Goal: Check status: Check status

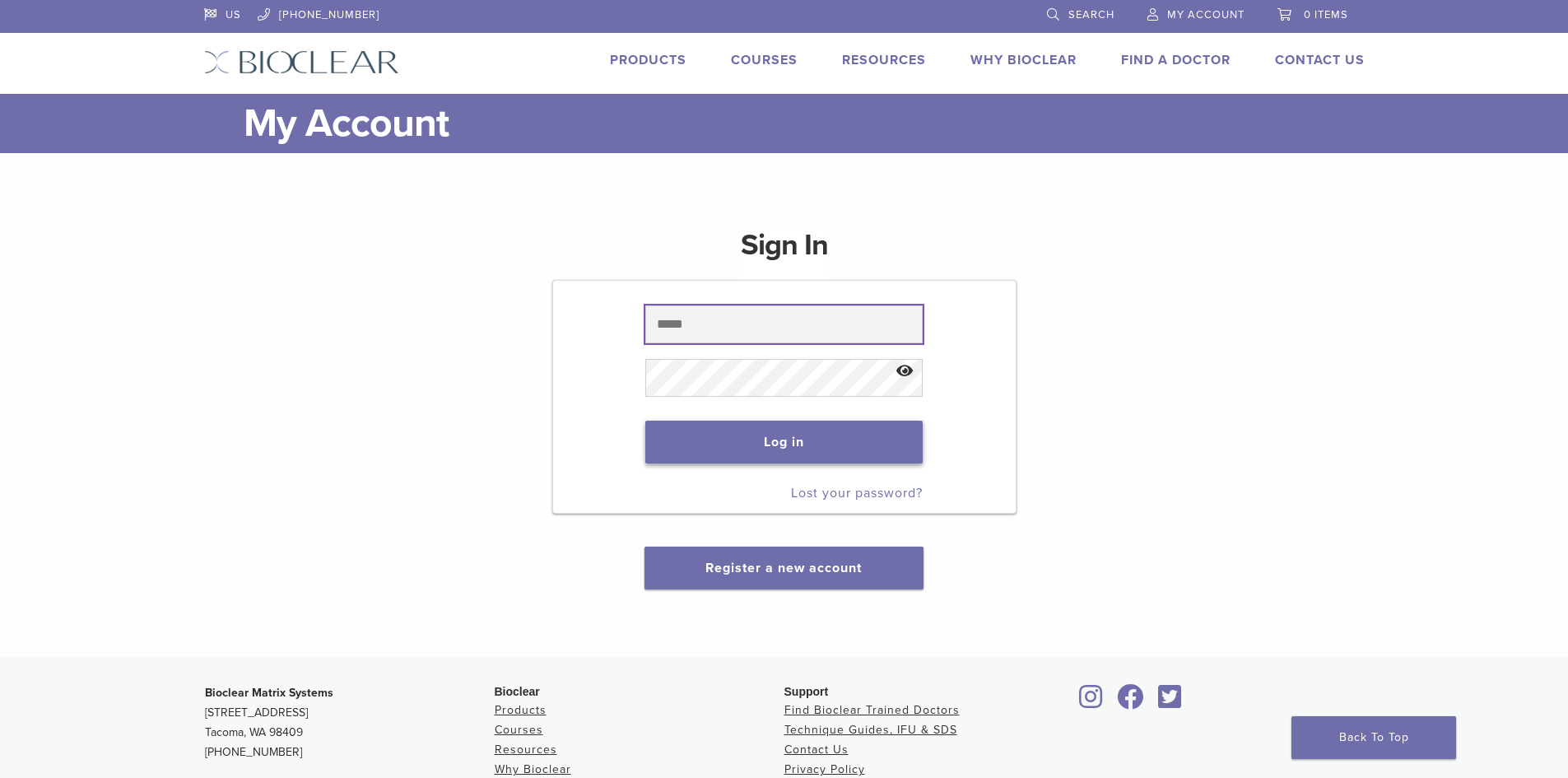
type input "**********"
click at [821, 437] on button "Log in" at bounding box center [784, 441] width 278 height 43
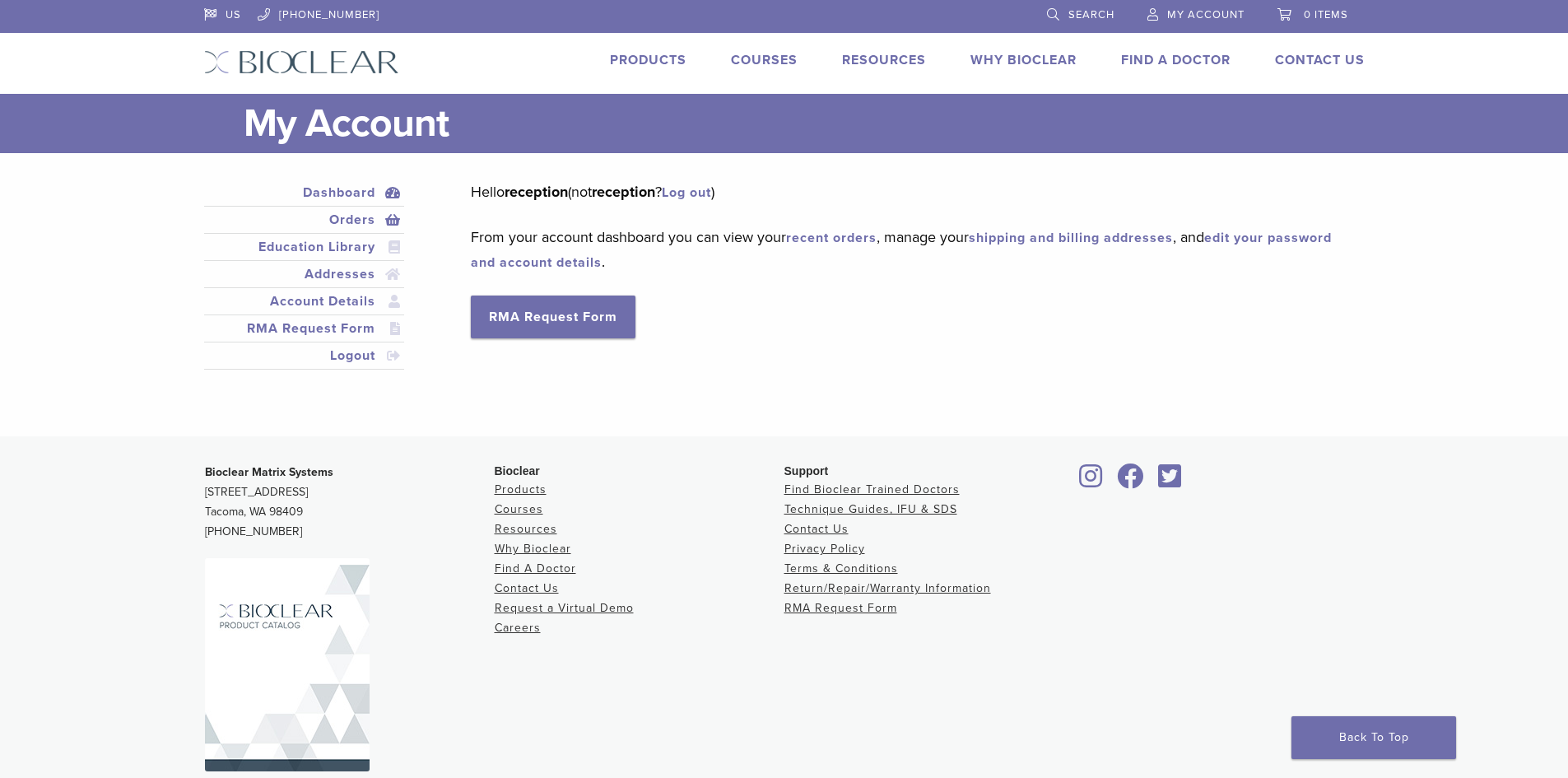
click at [349, 221] on link "Orders" at bounding box center [305, 219] width 195 height 20
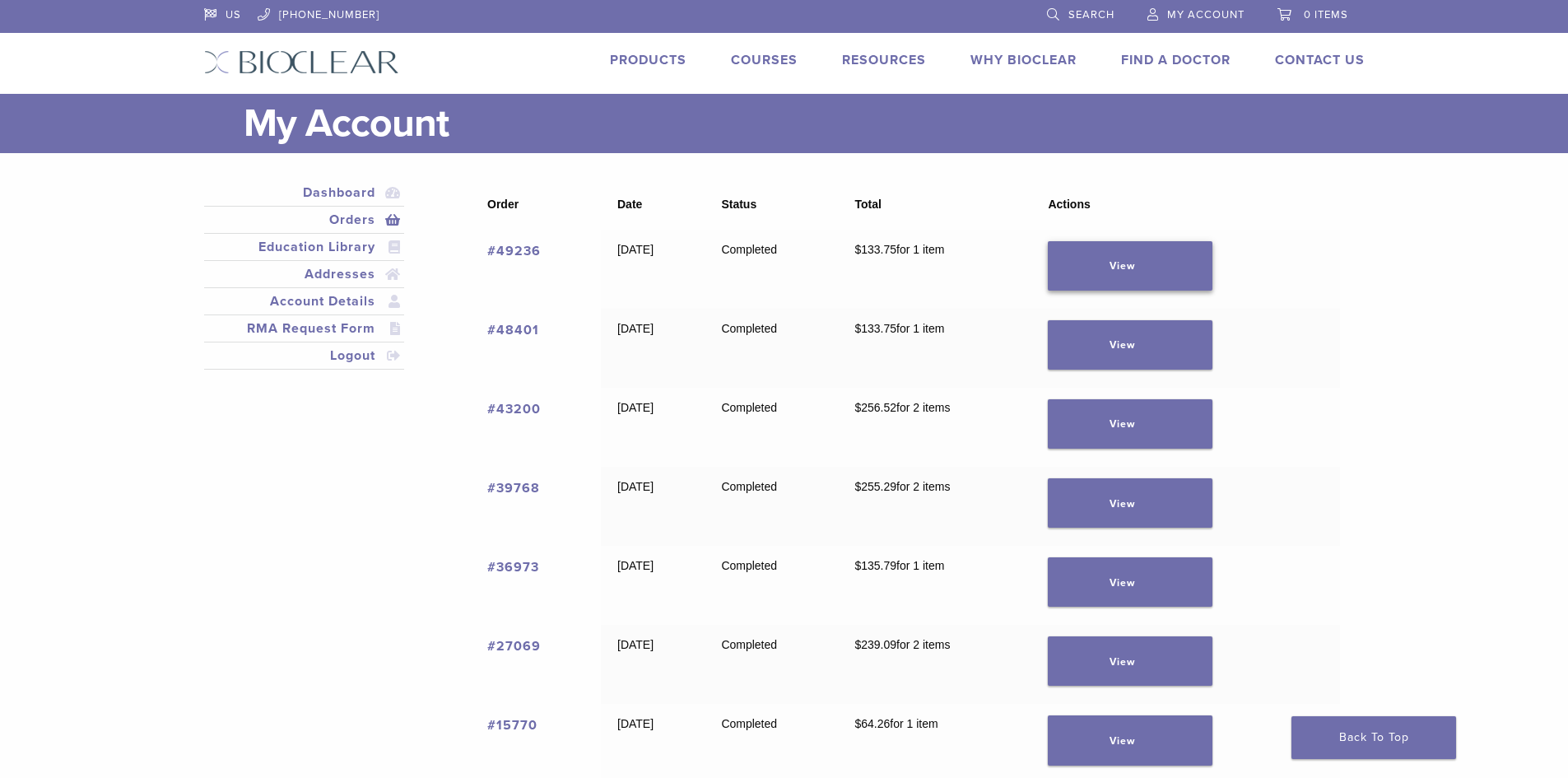
click at [1120, 268] on link "View" at bounding box center [1130, 266] width 165 height 50
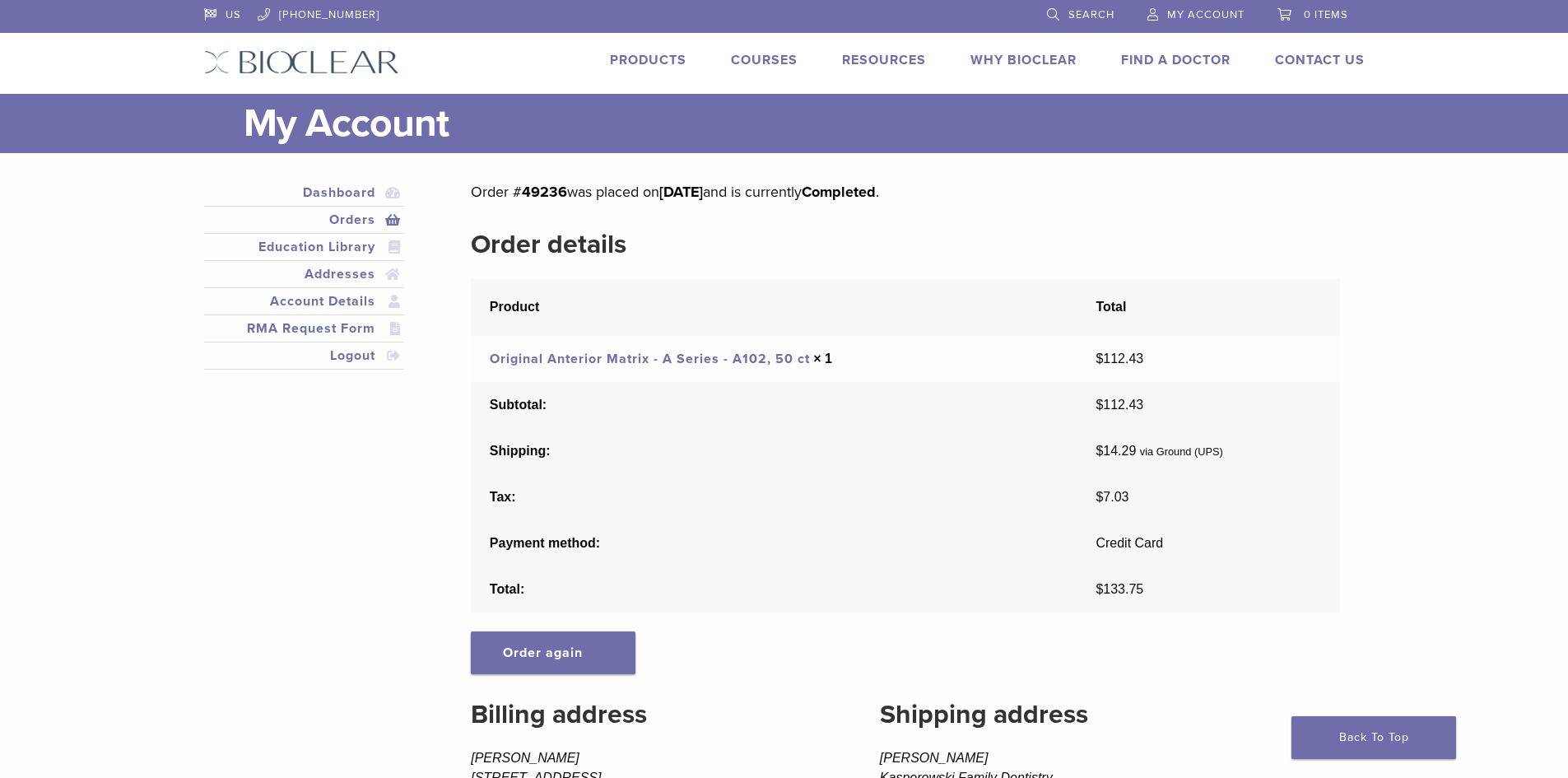
click at [352, 225] on link "Orders" at bounding box center [305, 219] width 195 height 20
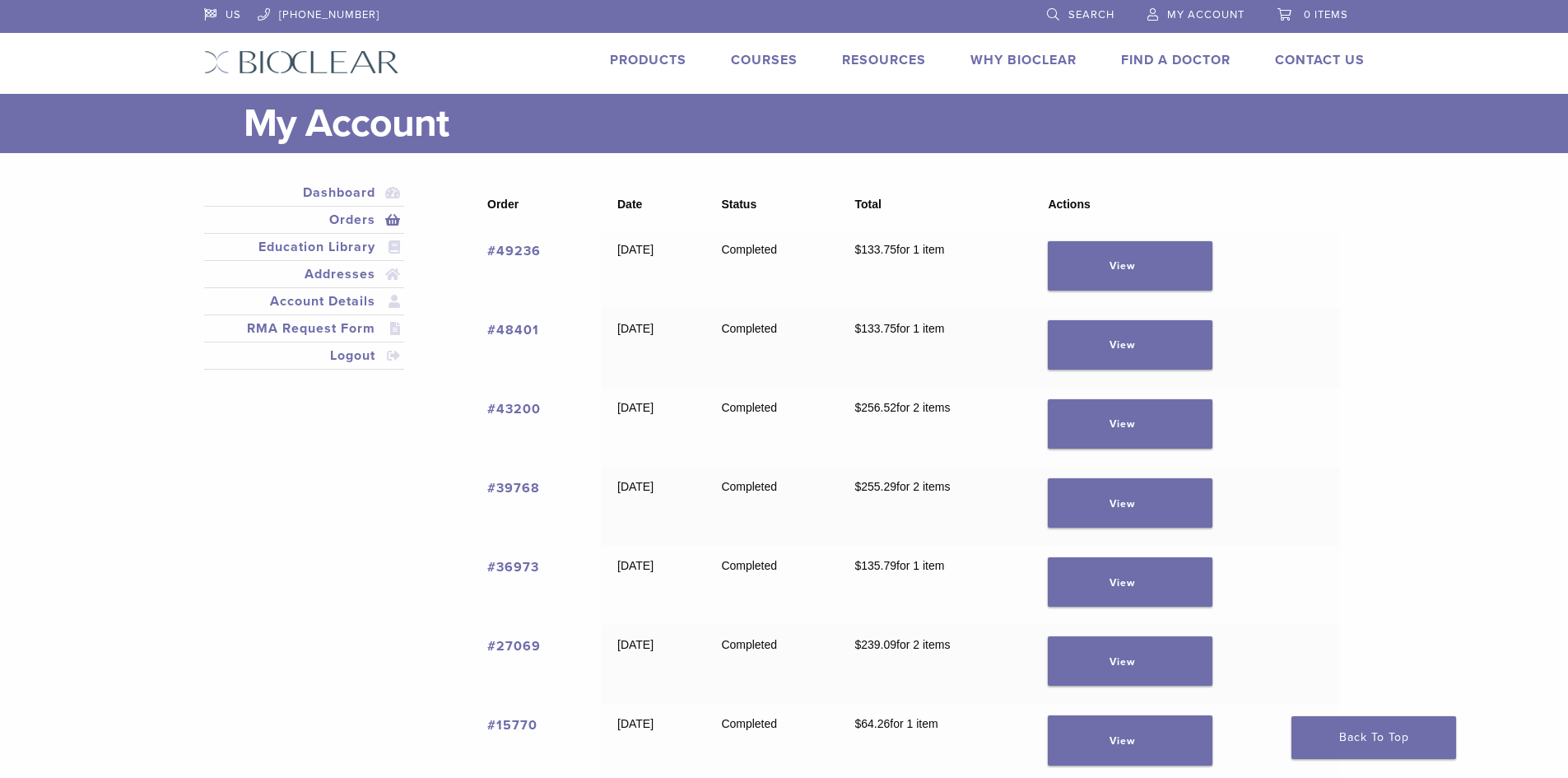
click at [517, 248] on link "#49236" at bounding box center [514, 251] width 53 height 16
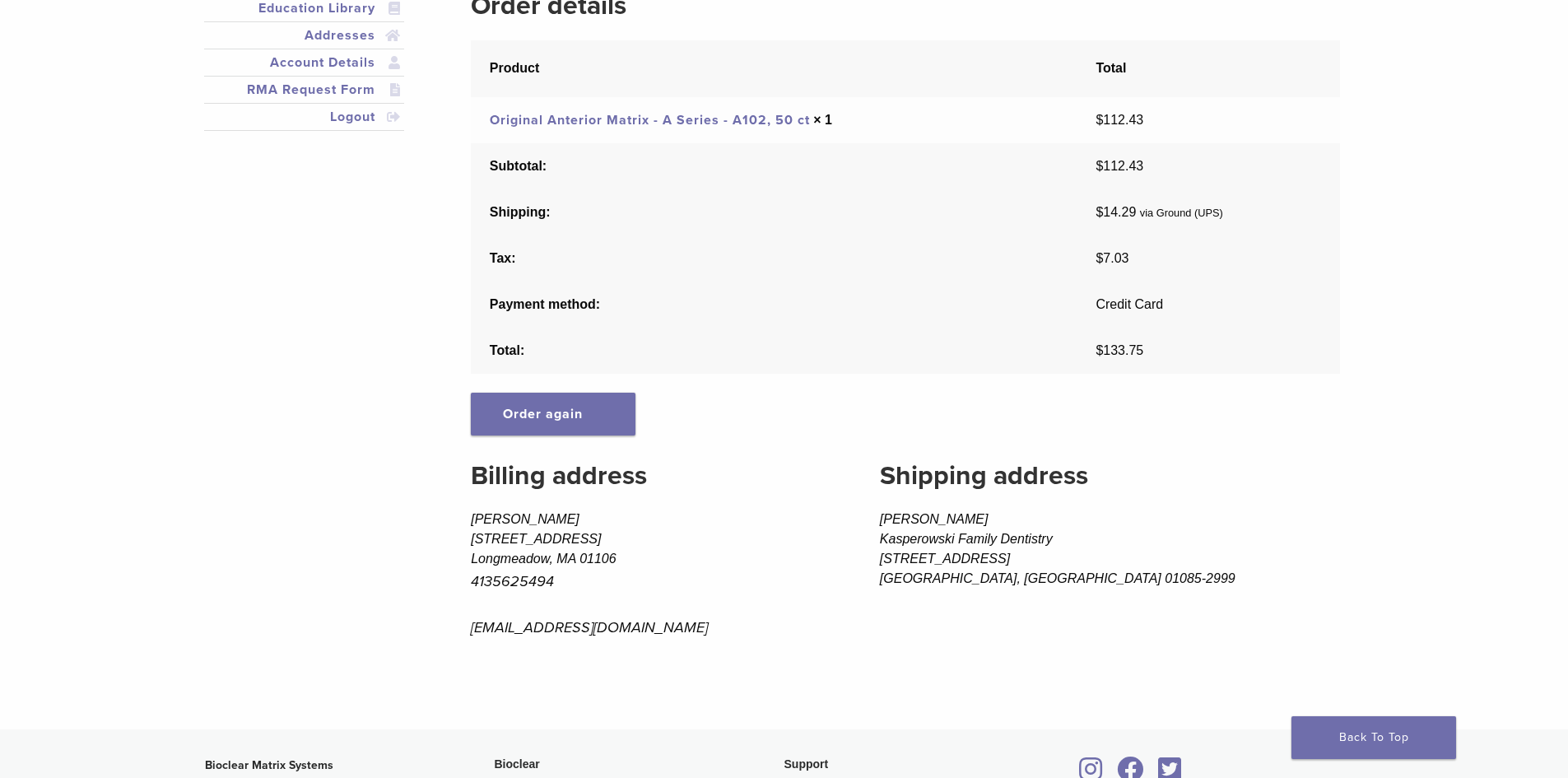
scroll to position [8, 0]
